Goal: Task Accomplishment & Management: Complete application form

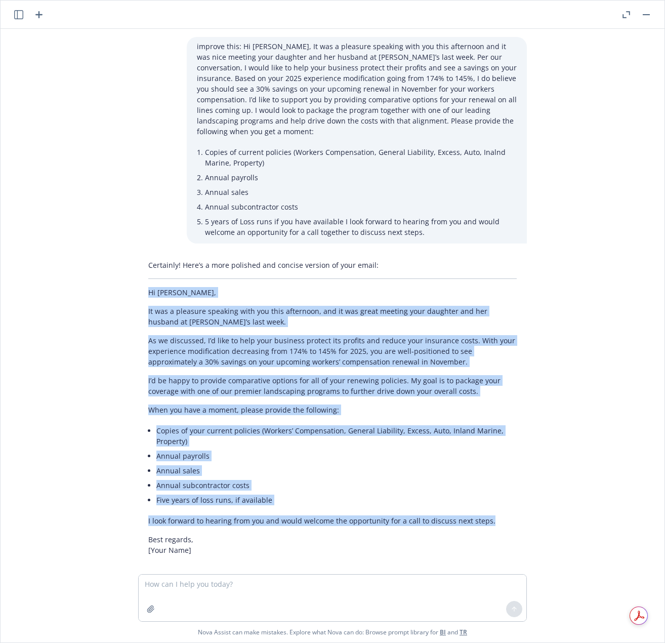
click at [486, 200] on li "Annual subcontractor costs" at bounding box center [361, 206] width 312 height 15
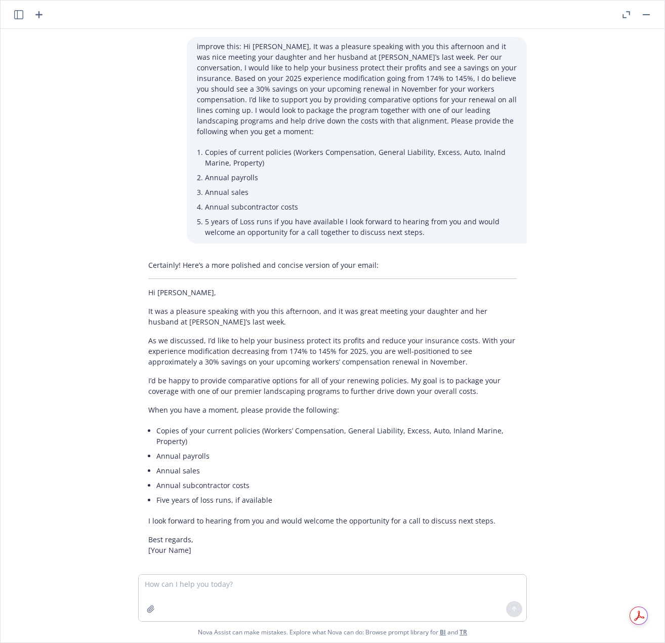
click at [629, 12] on icon "button" at bounding box center [628, 13] width 4 height 4
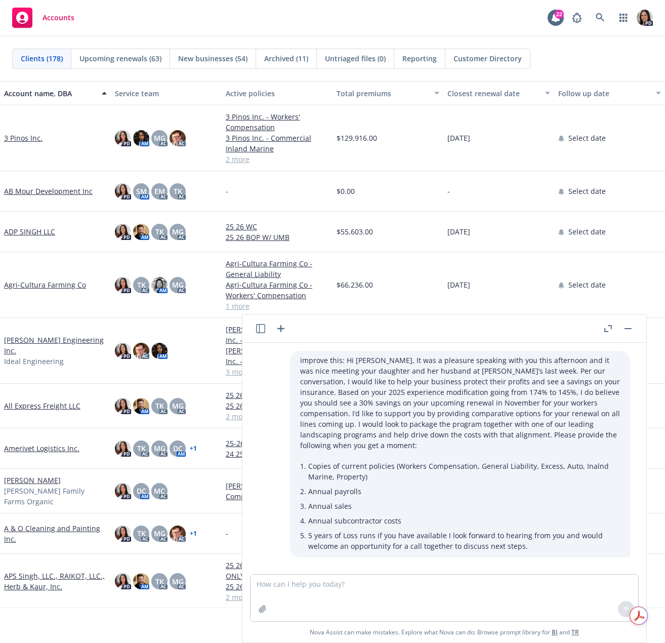
drag, startPoint x: 626, startPoint y: 331, endPoint x: 611, endPoint y: 335, distance: 15.4
click at [626, 331] on button "button" at bounding box center [628, 328] width 12 height 12
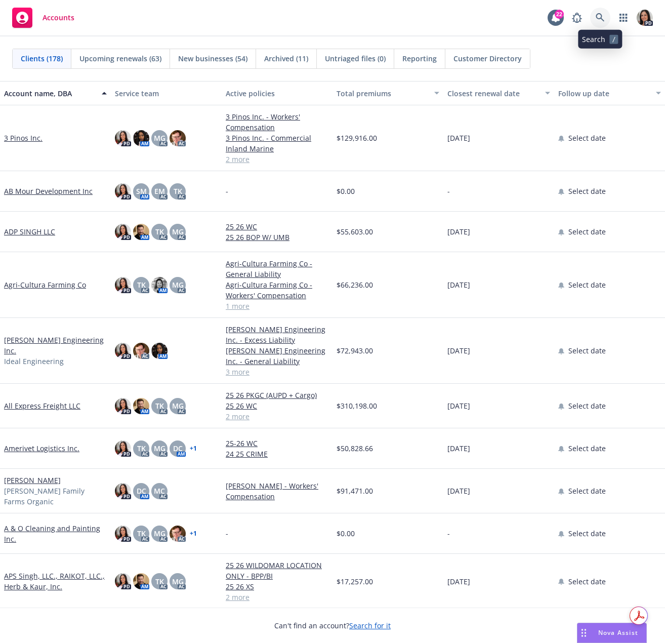
click at [600, 16] on icon at bounding box center [600, 17] width 9 height 9
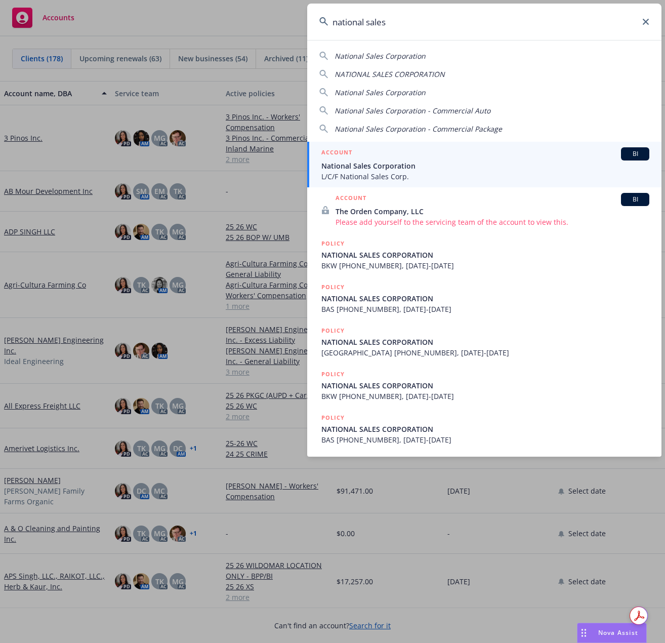
type input "national sales"
click at [379, 167] on span "National Sales Corporation" at bounding box center [485, 165] width 328 height 11
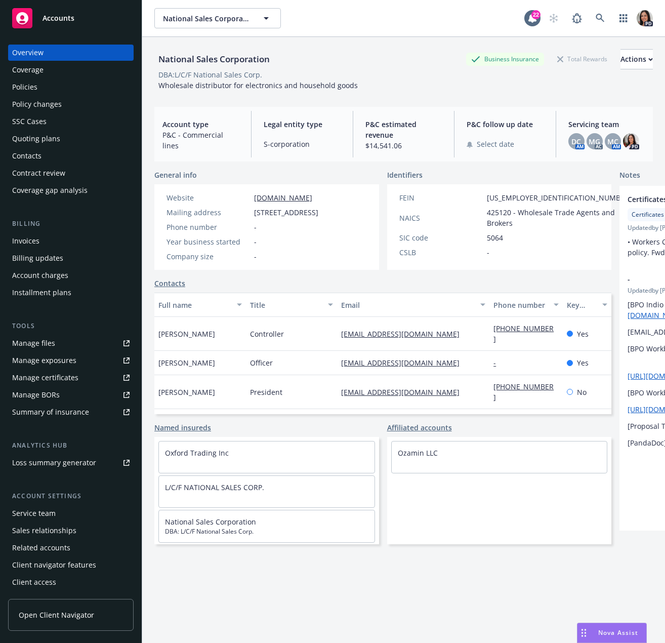
click at [37, 88] on div "Policies" at bounding box center [70, 87] width 117 height 16
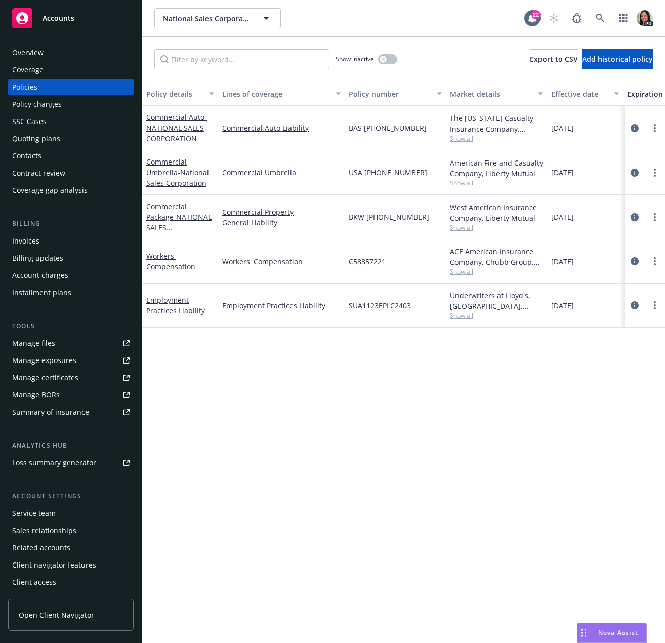
click at [633, 217] on icon "circleInformation" at bounding box center [634, 217] width 8 height 8
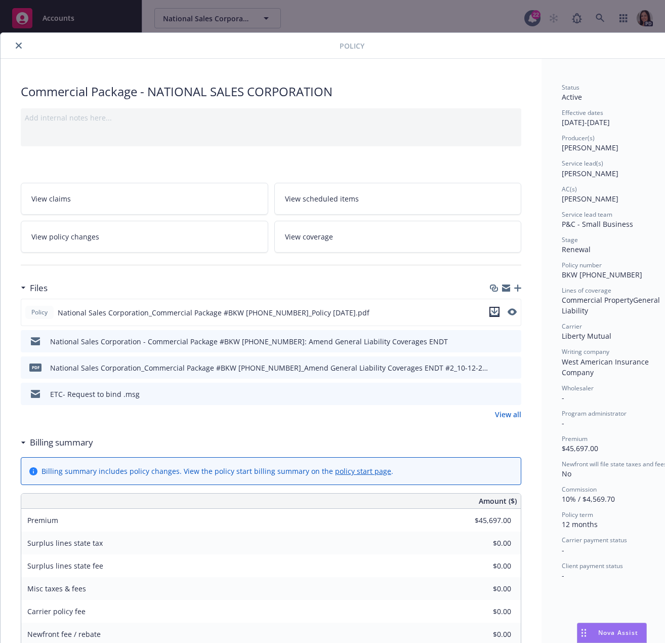
click at [493, 312] on icon "download file" at bounding box center [494, 312] width 8 height 8
click at [14, 47] on button "close" at bounding box center [19, 45] width 12 height 12
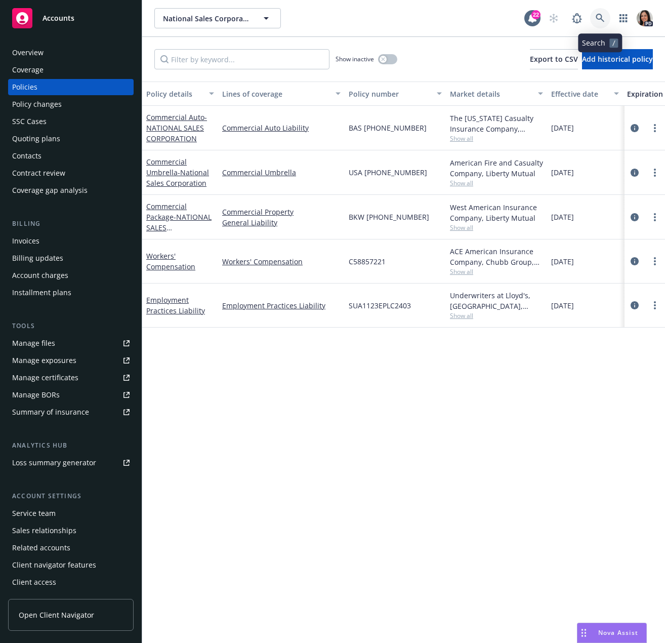
click at [599, 12] on link at bounding box center [600, 18] width 20 height 20
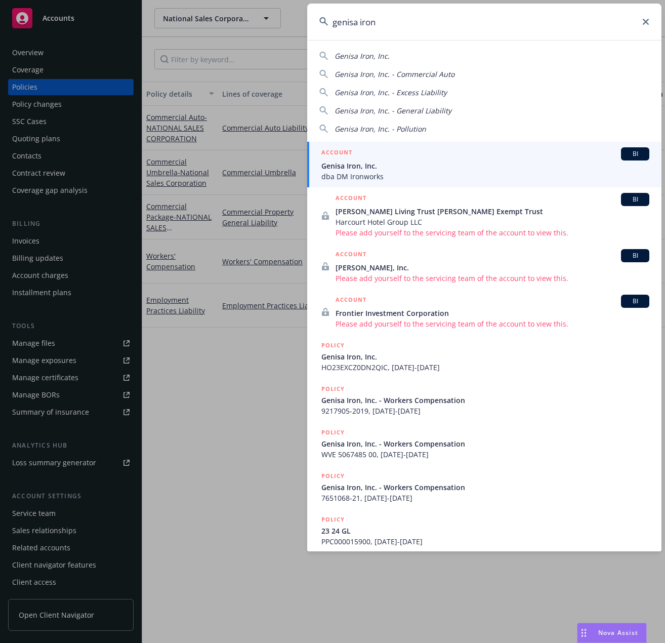
type input "genisa iron"
click at [441, 180] on span "dba DM Ironworks" at bounding box center [485, 176] width 328 height 11
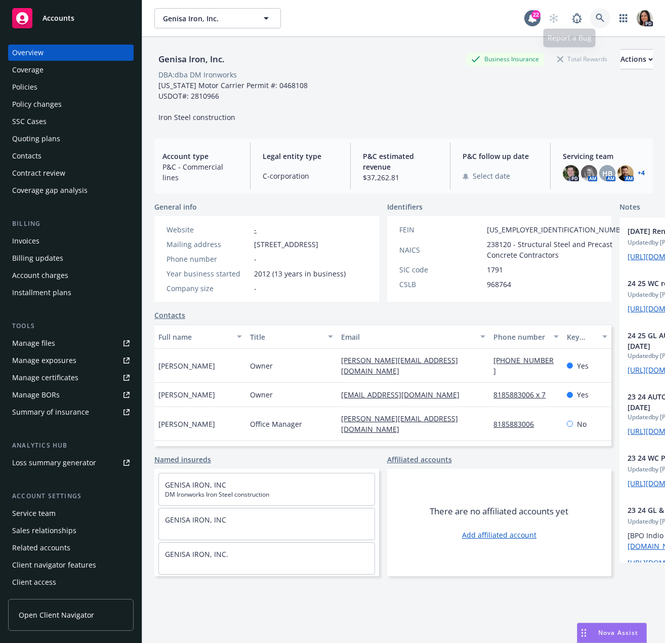
click at [590, 15] on link at bounding box center [600, 18] width 20 height 20
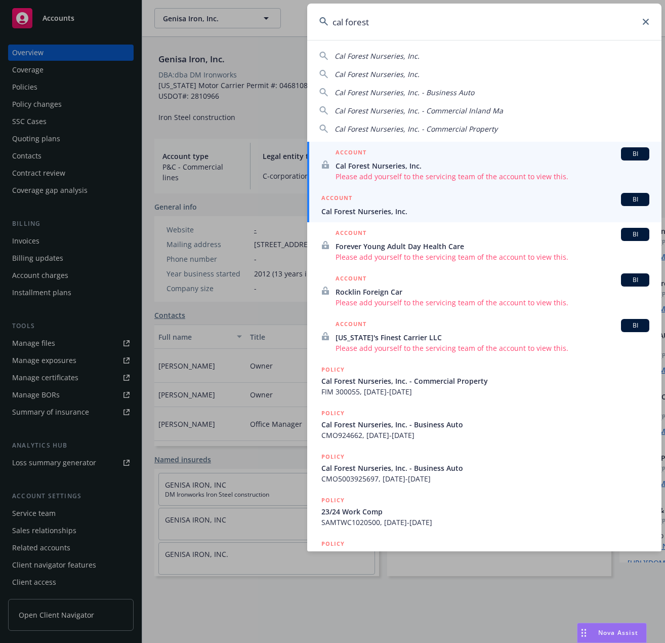
type input "cal forest"
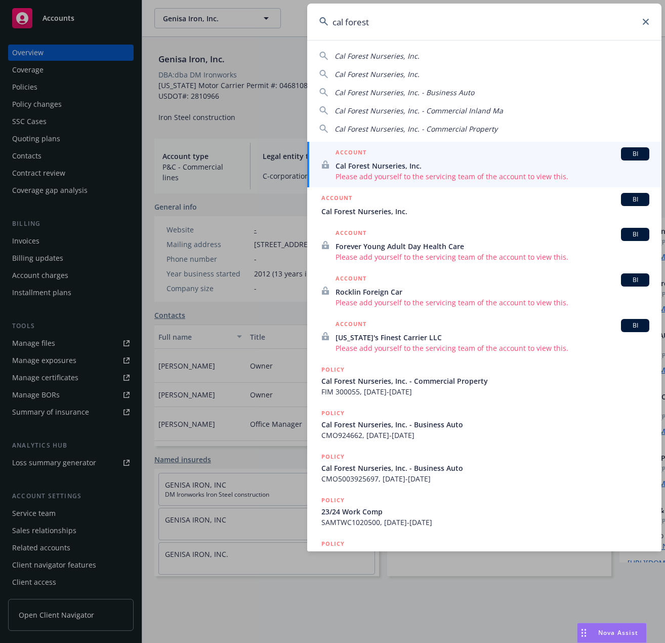
drag, startPoint x: 368, startPoint y: 209, endPoint x: 378, endPoint y: 214, distance: 10.9
click at [369, 209] on span "Cal Forest Nurseries, Inc." at bounding box center [485, 211] width 328 height 11
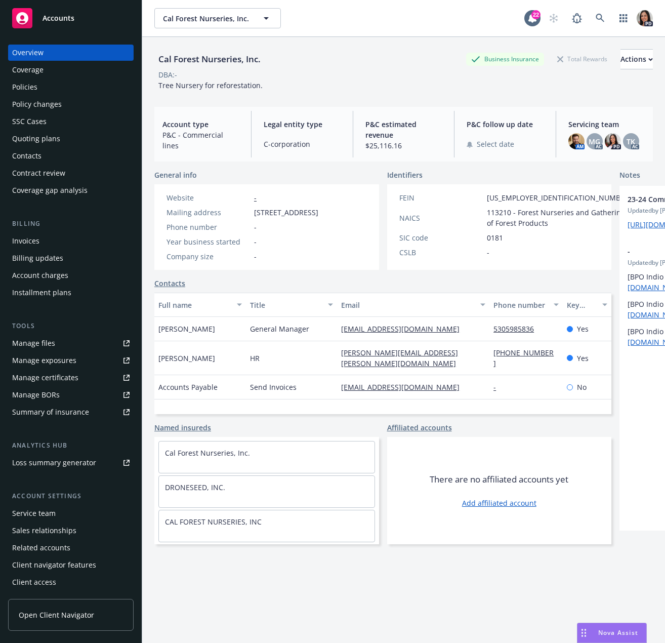
click at [46, 88] on div "Policies" at bounding box center [70, 87] width 117 height 16
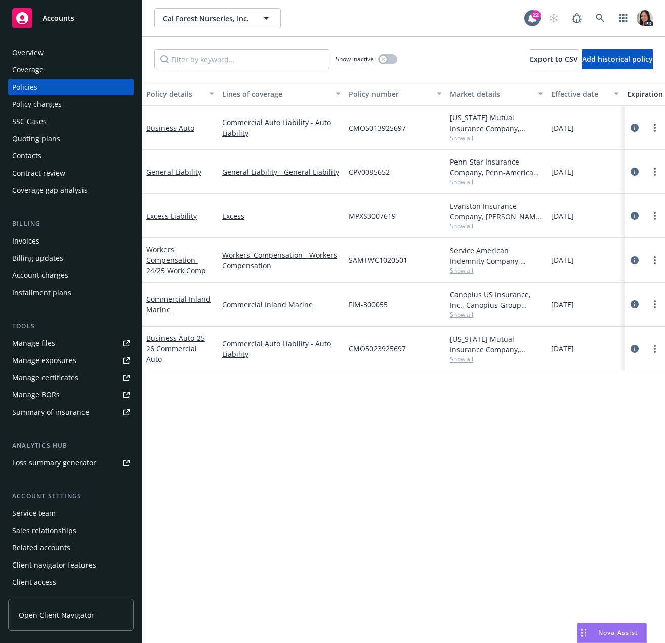
click at [58, 134] on div "Quoting plans" at bounding box center [36, 139] width 48 height 16
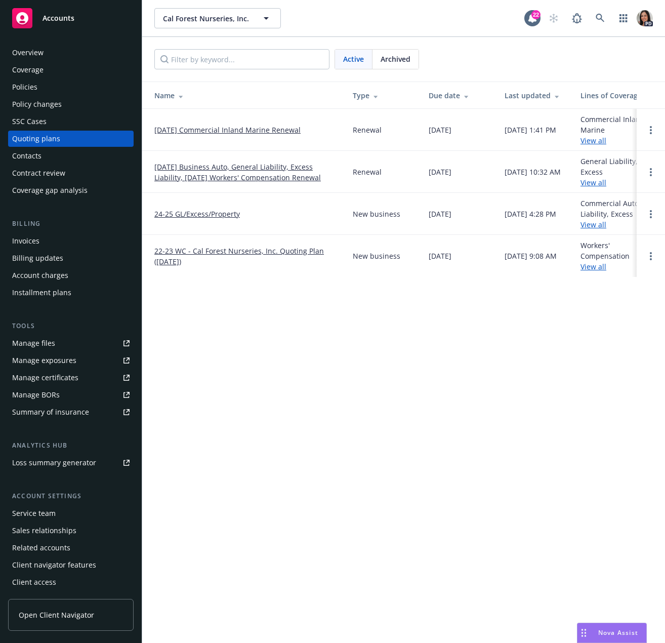
click at [413, 55] on div "Archived" at bounding box center [395, 59] width 46 height 19
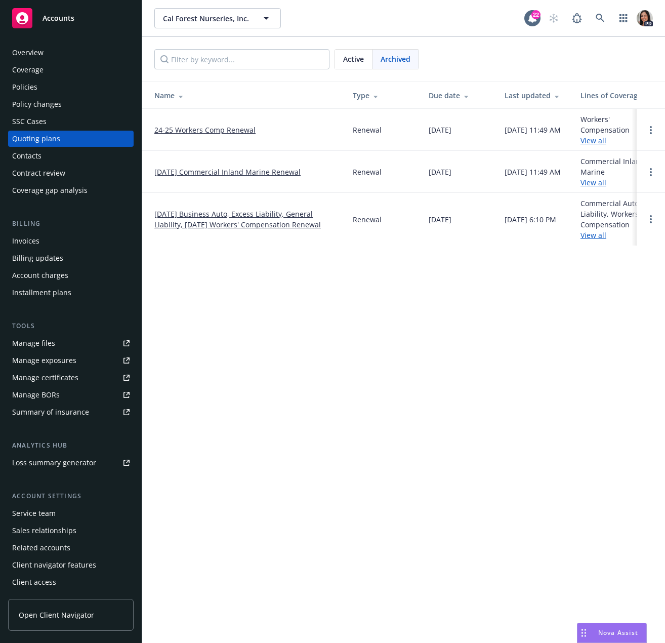
click at [210, 128] on link "24-25 Workers Comp Renewal" at bounding box center [204, 129] width 101 height 11
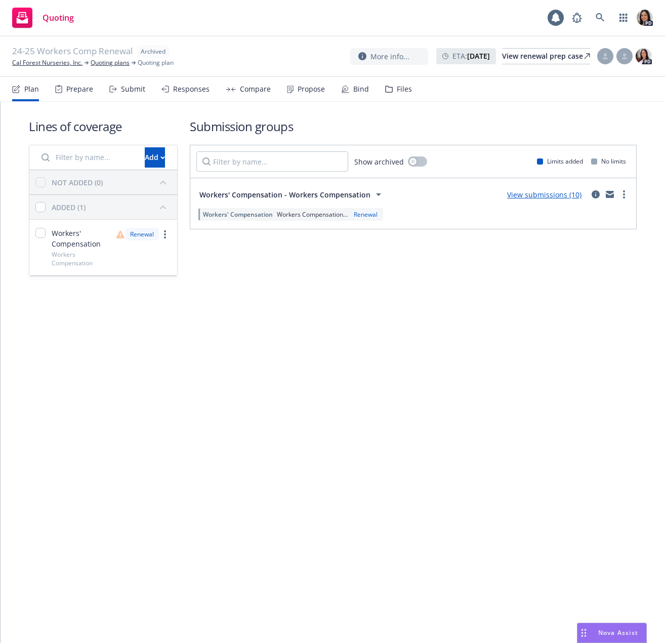
click at [136, 89] on div "Submit" at bounding box center [133, 89] width 24 height 8
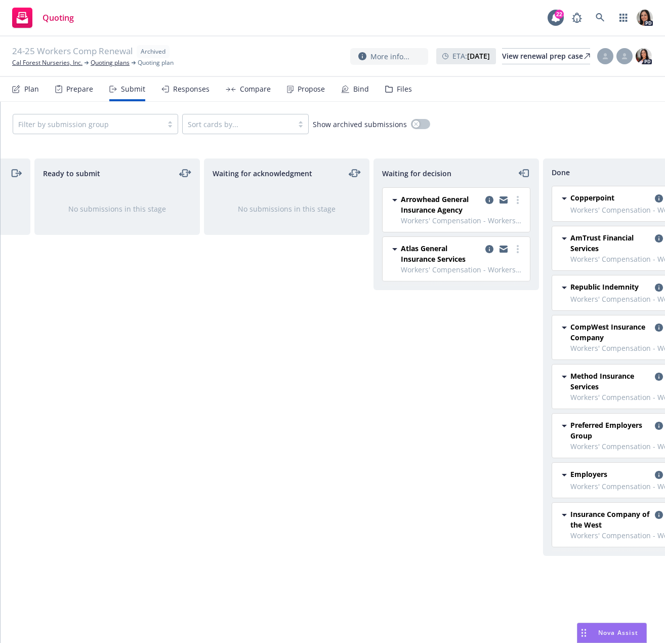
scroll to position [0, 203]
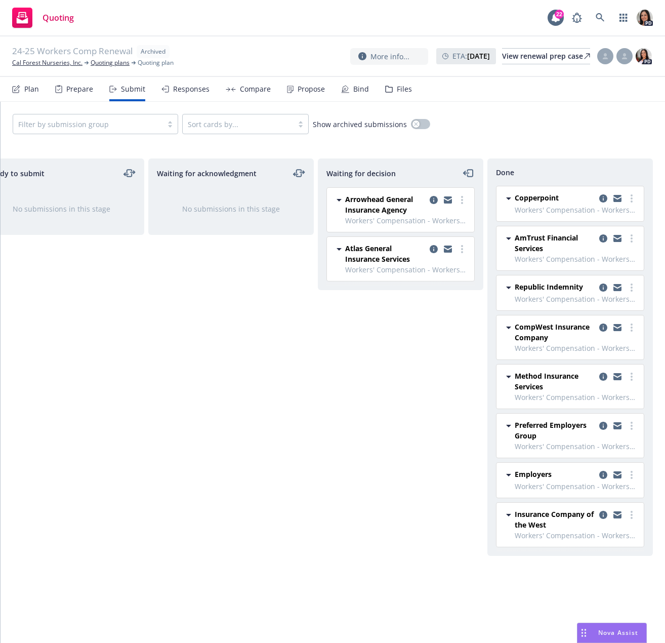
click at [174, 91] on div "Responses" at bounding box center [191, 89] width 36 height 8
